Goal: Communication & Community: Share content

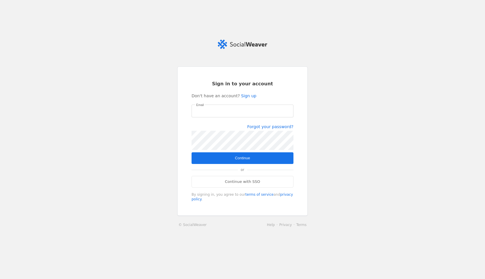
type input "[PERSON_NAME][EMAIL_ADDRESS][PERSON_NAME][DOMAIN_NAME]"
click at [236, 150] on div "Email [PERSON_NAME][EMAIL_ADDRESS][PERSON_NAME][DOMAIN_NAME] Forgot your passwo…" at bounding box center [242, 128] width 102 height 48
click at [231, 159] on span "submit" at bounding box center [242, 158] width 102 height 12
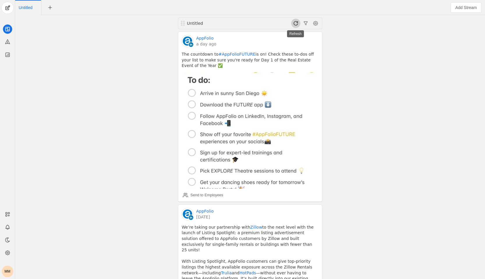
click at [294, 23] on span at bounding box center [295, 23] width 9 height 9
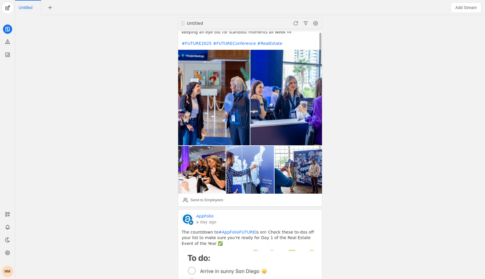
scroll to position [126, 0]
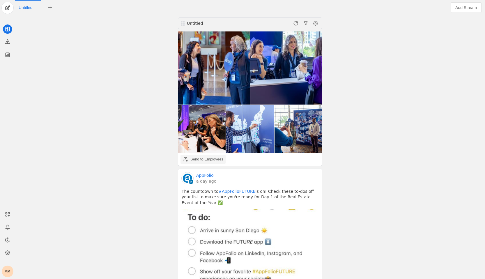
click at [216, 153] on div "Send to Employees" at bounding box center [203, 159] width 40 height 12
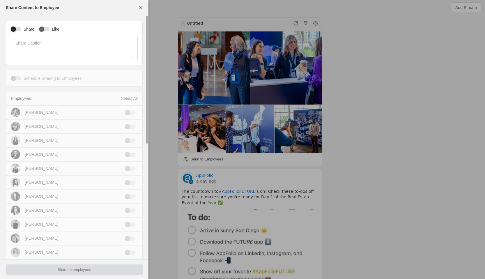
click at [16, 26] on div "button" at bounding box center [13, 28] width 5 height 5
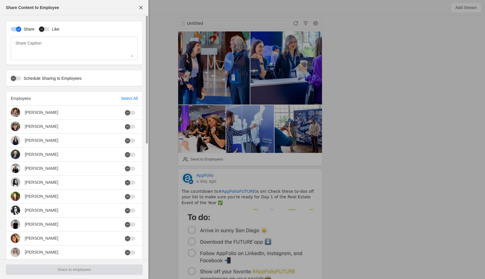
click at [40, 28] on icon "button" at bounding box center [41, 28] width 3 height 3
click at [128, 100] on div "Select All" at bounding box center [129, 98] width 17 height 6
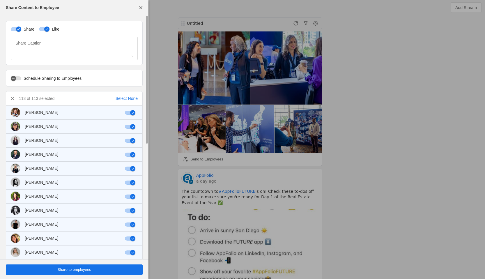
click at [83, 269] on span "Share to employees" at bounding box center [74, 269] width 34 height 6
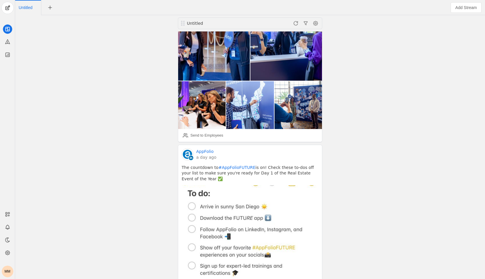
scroll to position [0, 0]
